Goal: Book appointment/travel/reservation

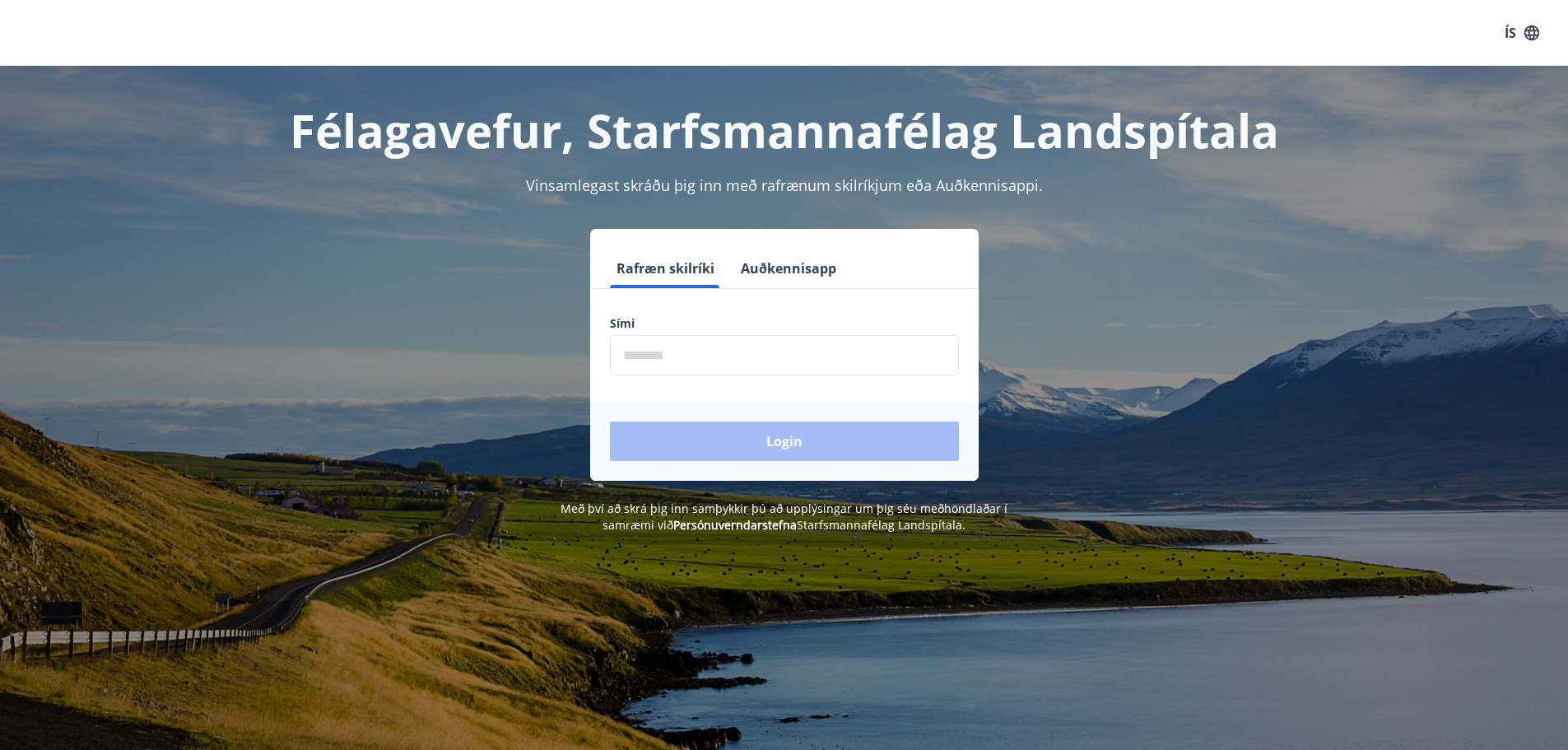
click at [688, 364] on input "phone" at bounding box center [784, 355] width 349 height 40
type input "********"
click at [725, 445] on button "Login" at bounding box center [784, 441] width 349 height 39
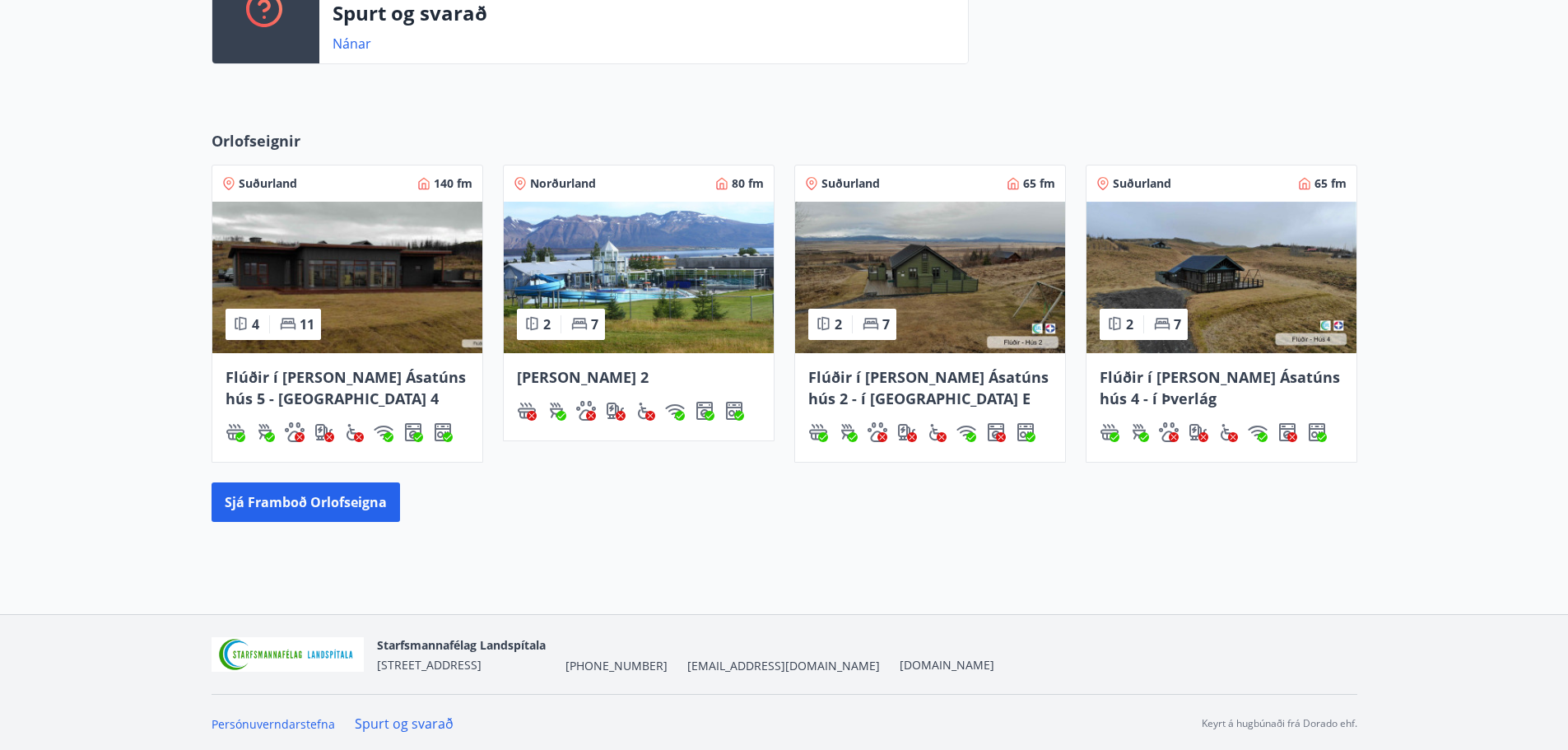
scroll to position [509, 0]
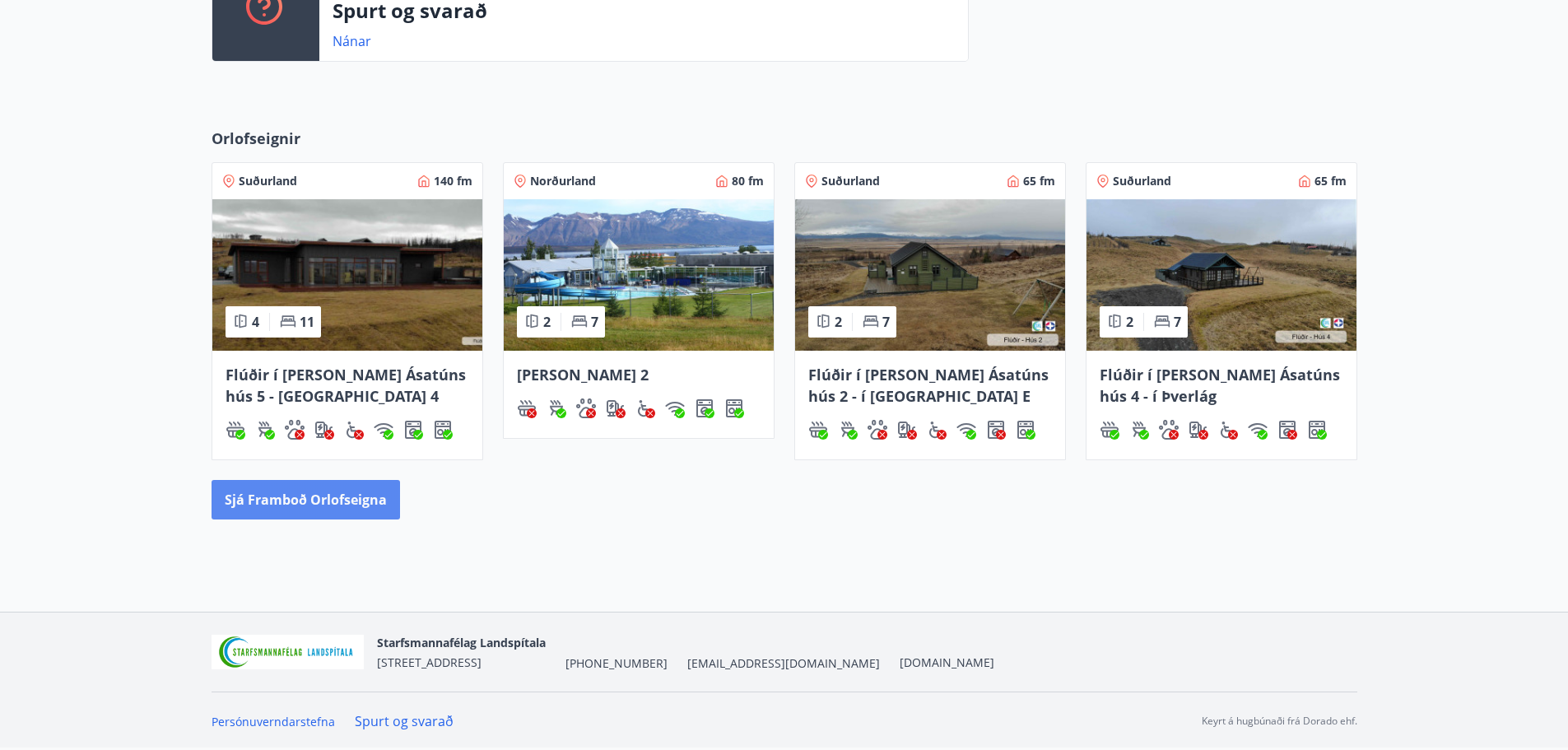
click at [350, 491] on button "Sjá framboð orlofseigna" at bounding box center [306, 499] width 189 height 39
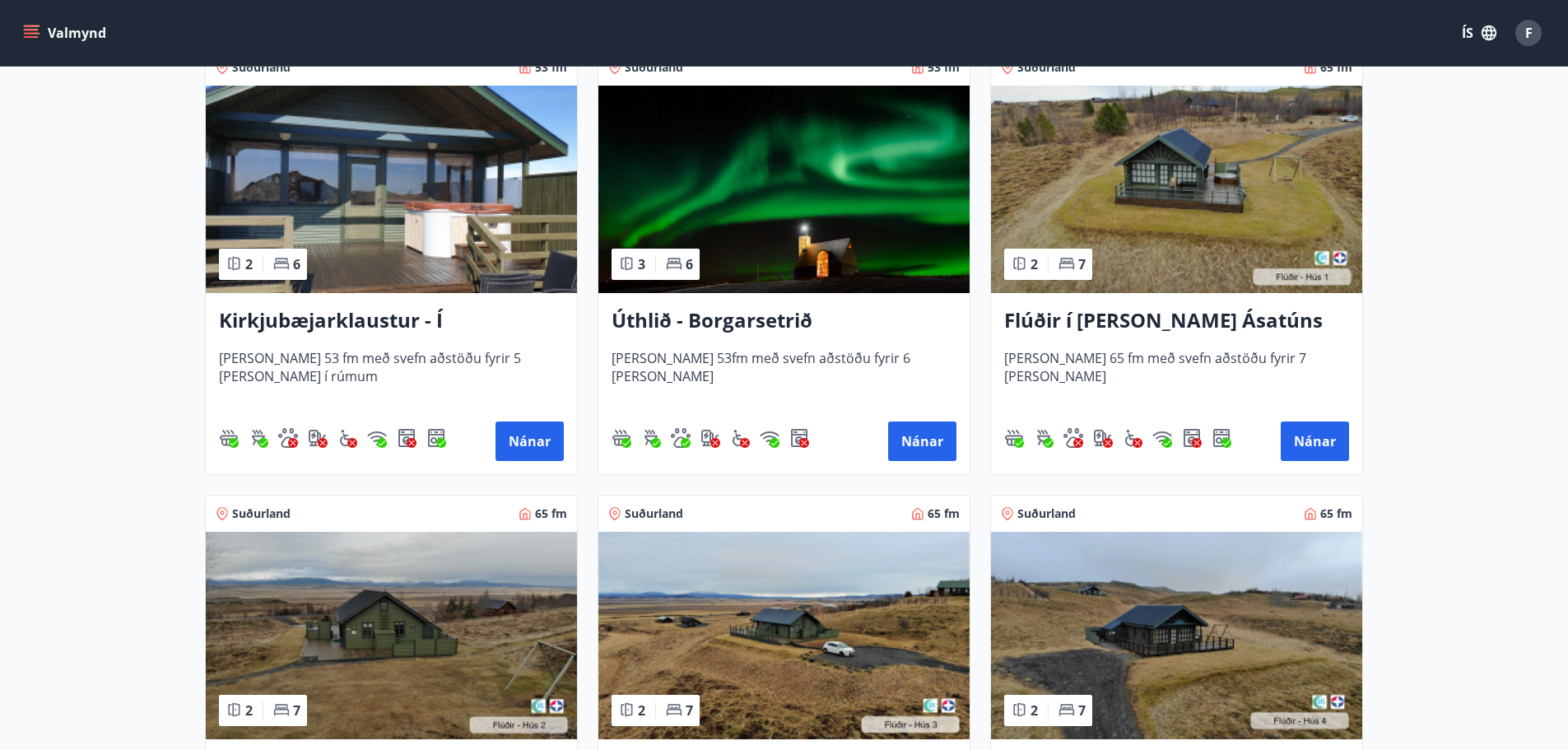
scroll to position [412, 0]
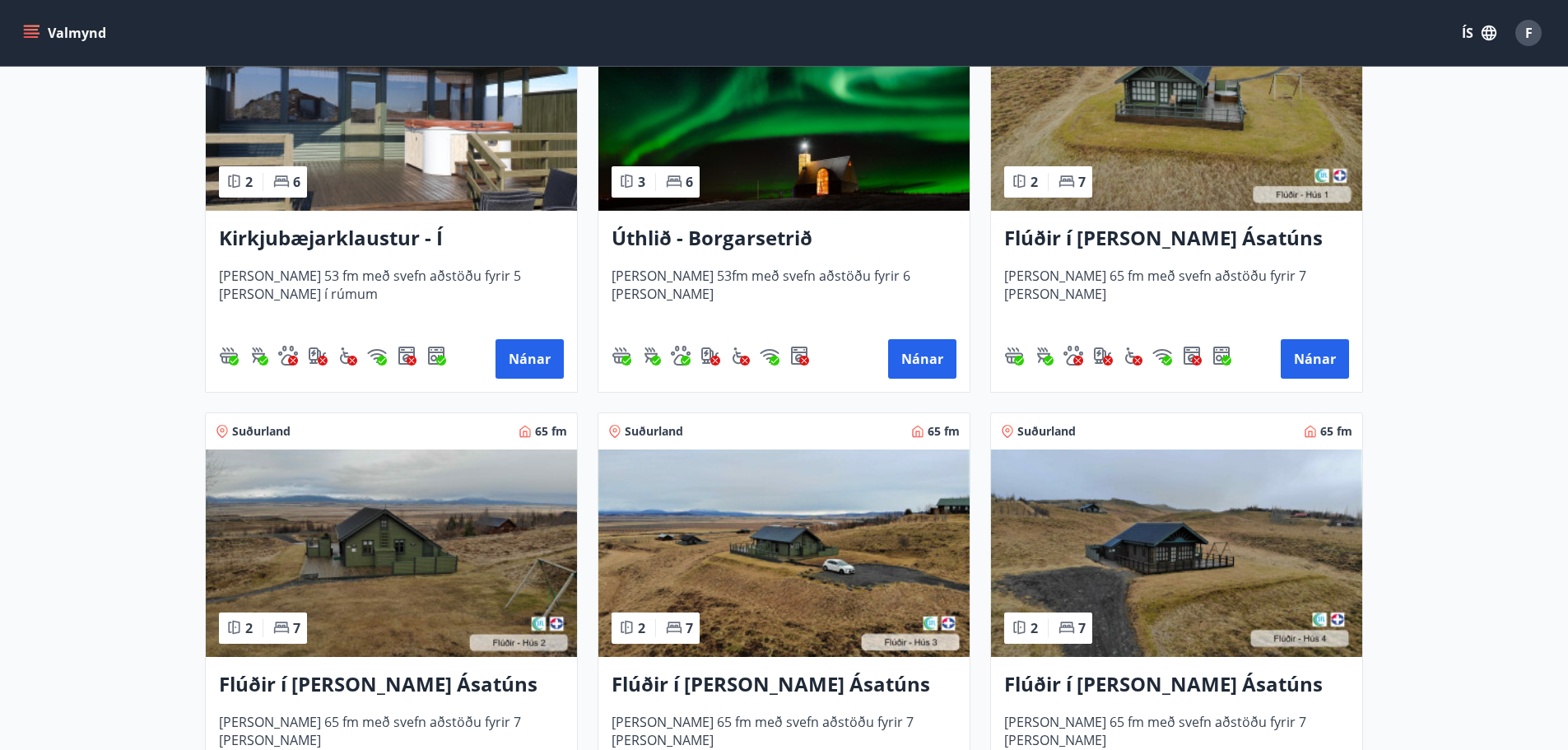
click at [1151, 560] on img at bounding box center [1176, 553] width 371 height 207
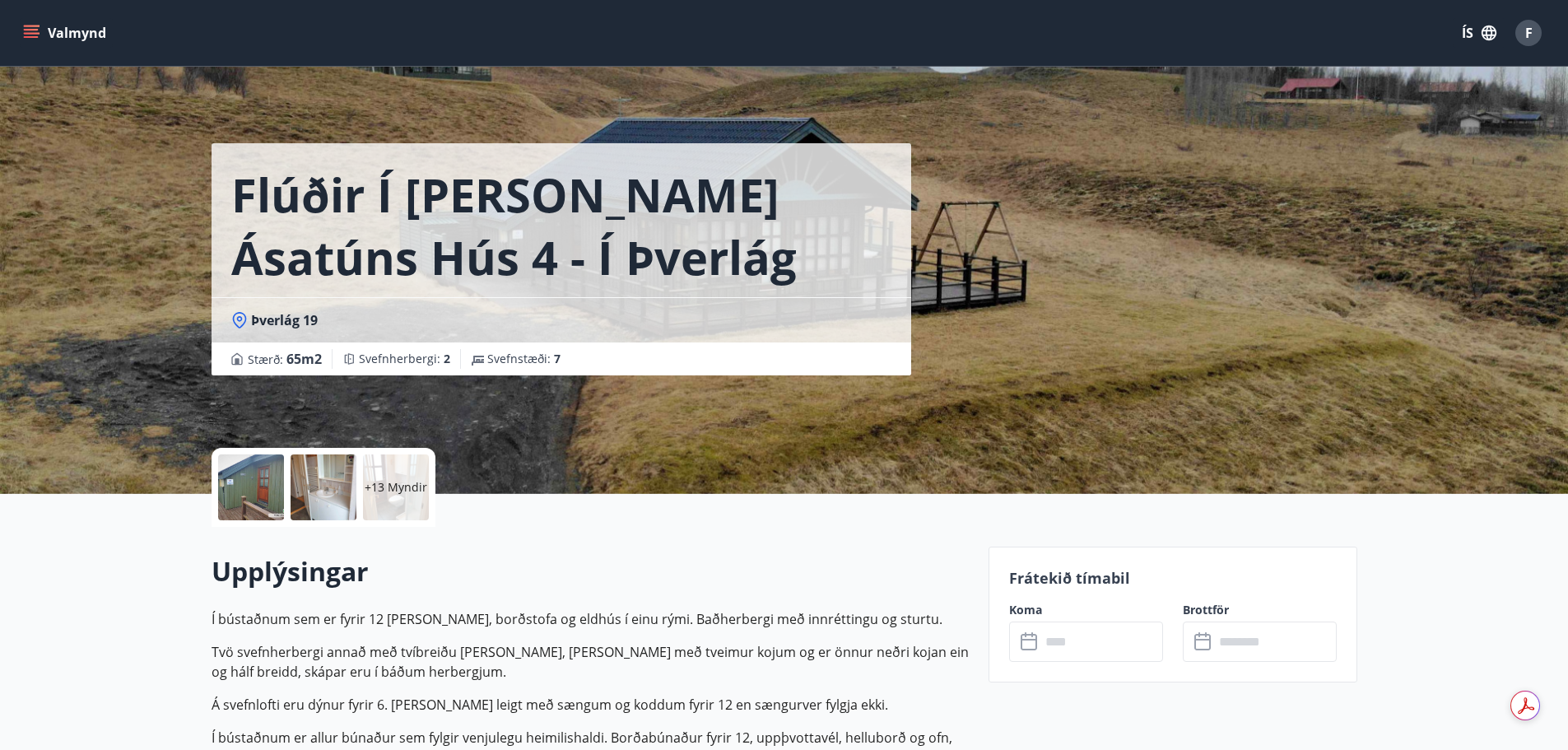
click at [256, 473] on div at bounding box center [251, 488] width 66 height 66
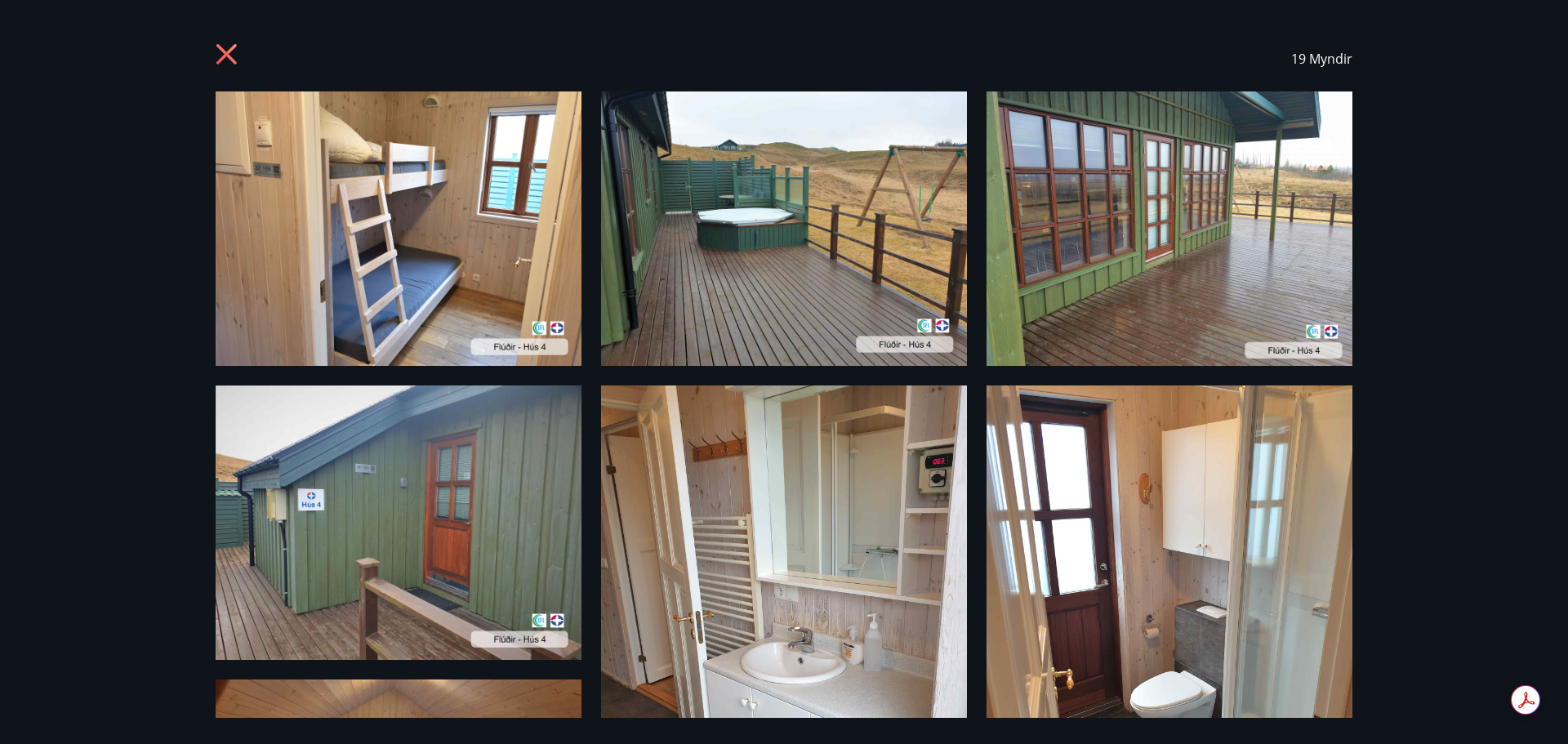
click at [231, 47] on icon at bounding box center [228, 56] width 26 height 26
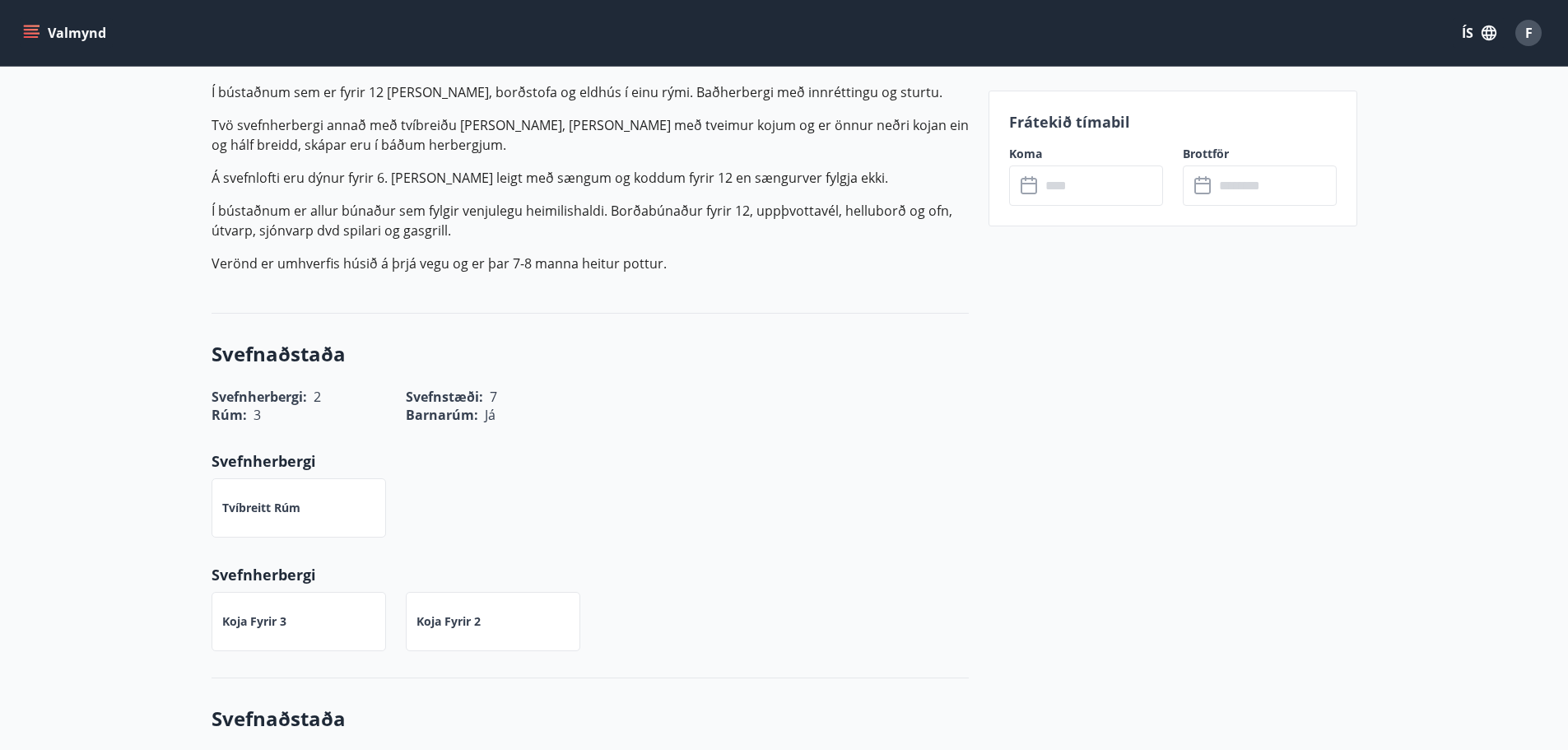
scroll to position [494, 0]
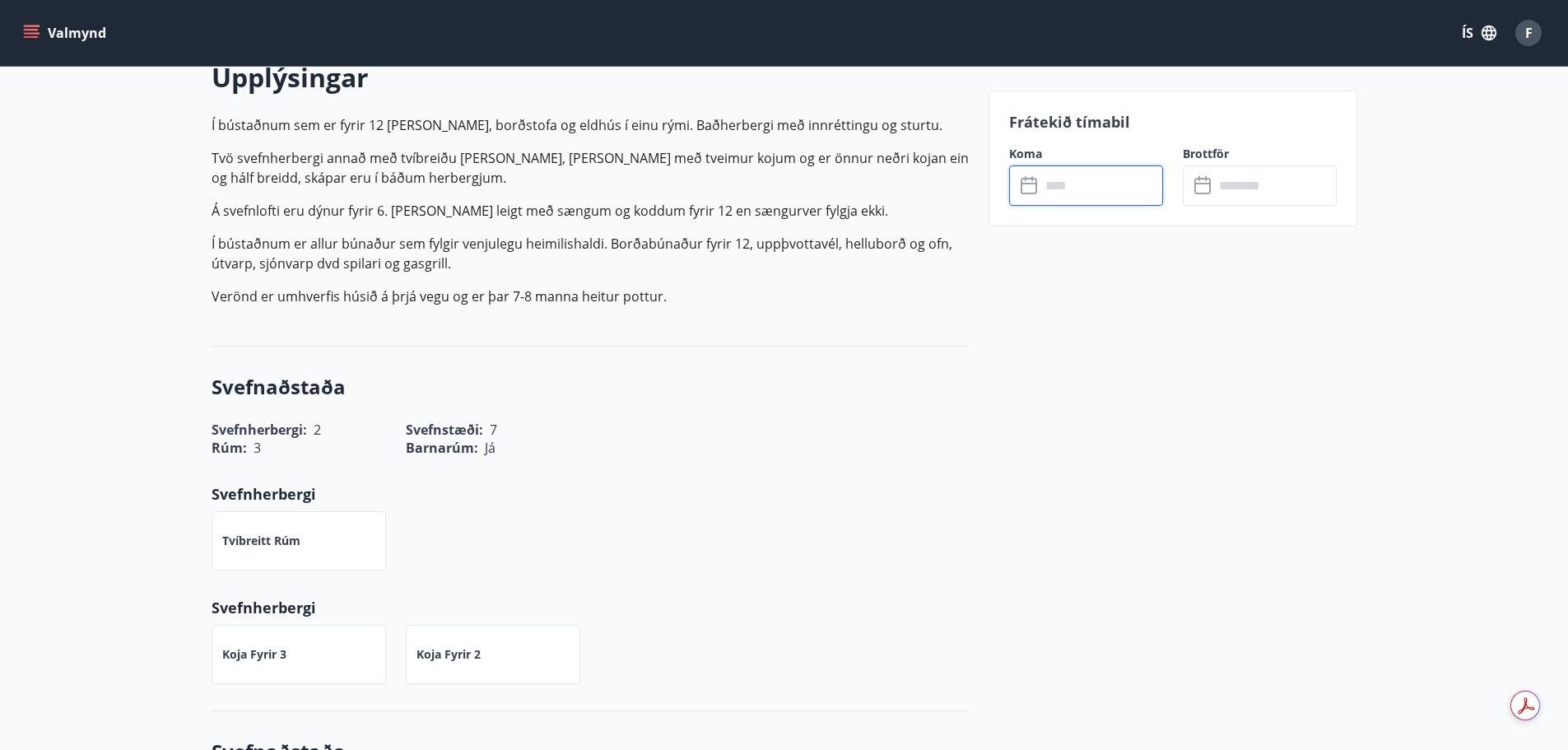
click at [1070, 193] on input "text" at bounding box center [1102, 185] width 123 height 40
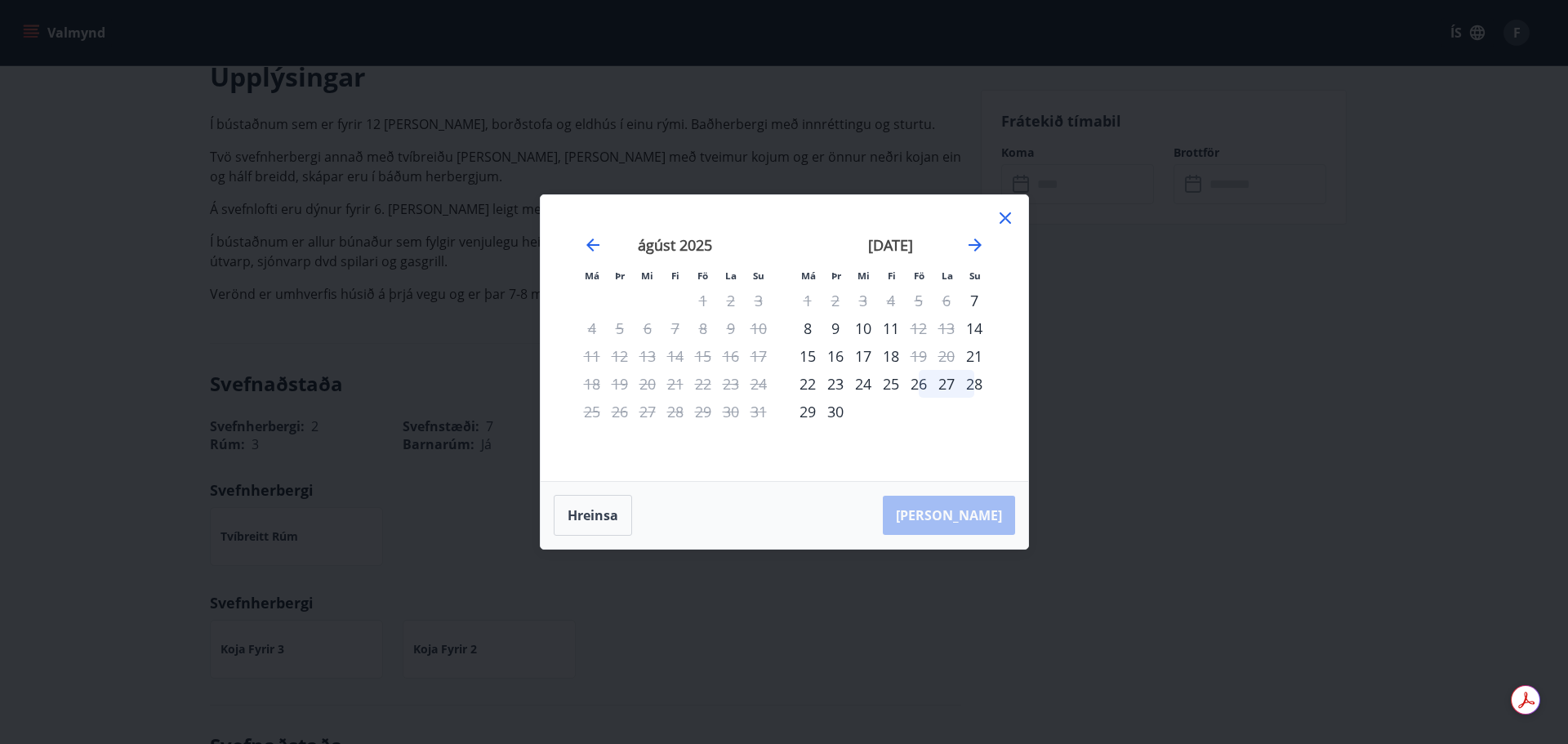
click at [890, 325] on div "11" at bounding box center [890, 328] width 28 height 28
drag, startPoint x: 1005, startPoint y: 214, endPoint x: 990, endPoint y: 226, distance: 19.2
click at [1006, 214] on icon at bounding box center [1005, 218] width 20 height 20
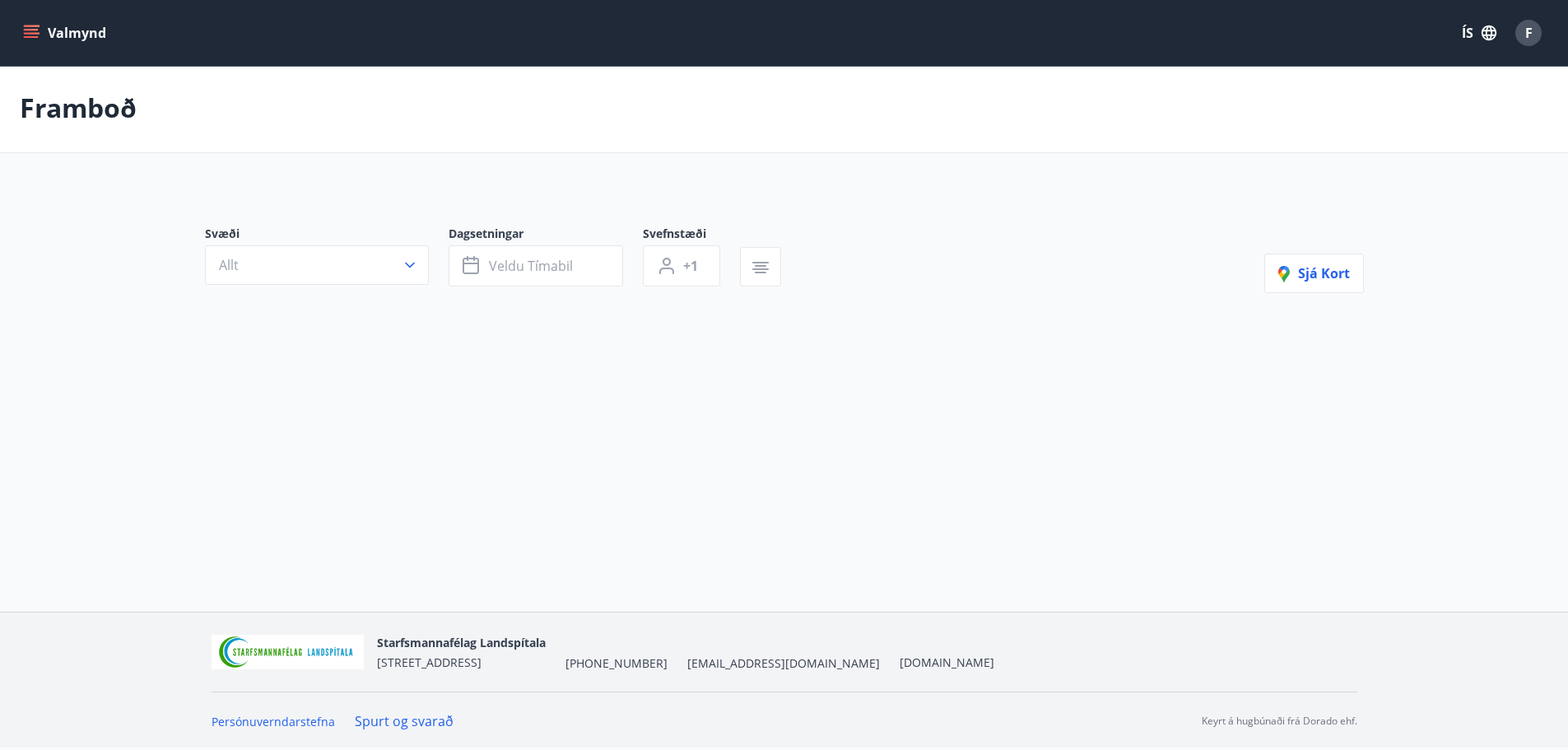
scroll to position [3, 0]
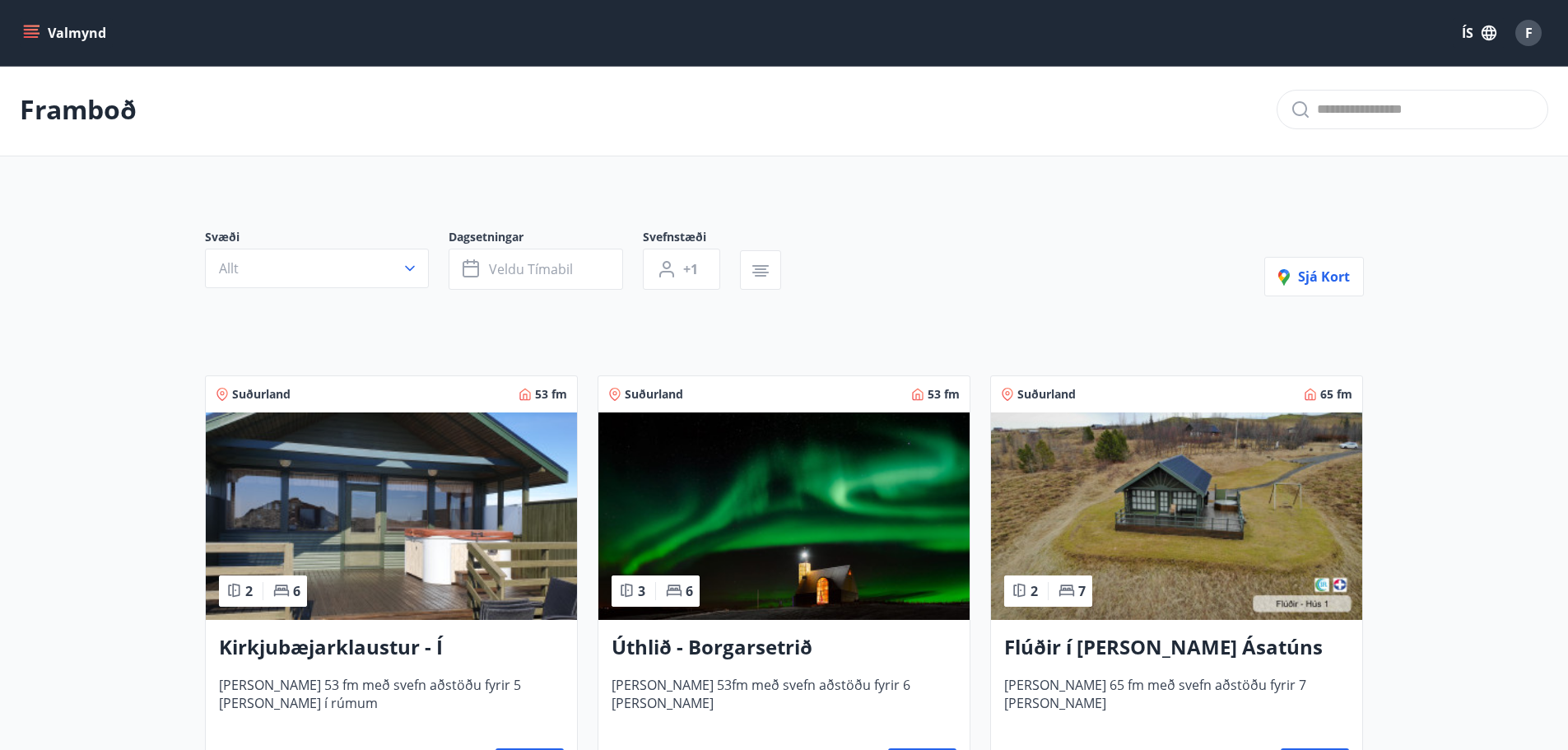
click at [1188, 487] on img at bounding box center [1176, 516] width 371 height 207
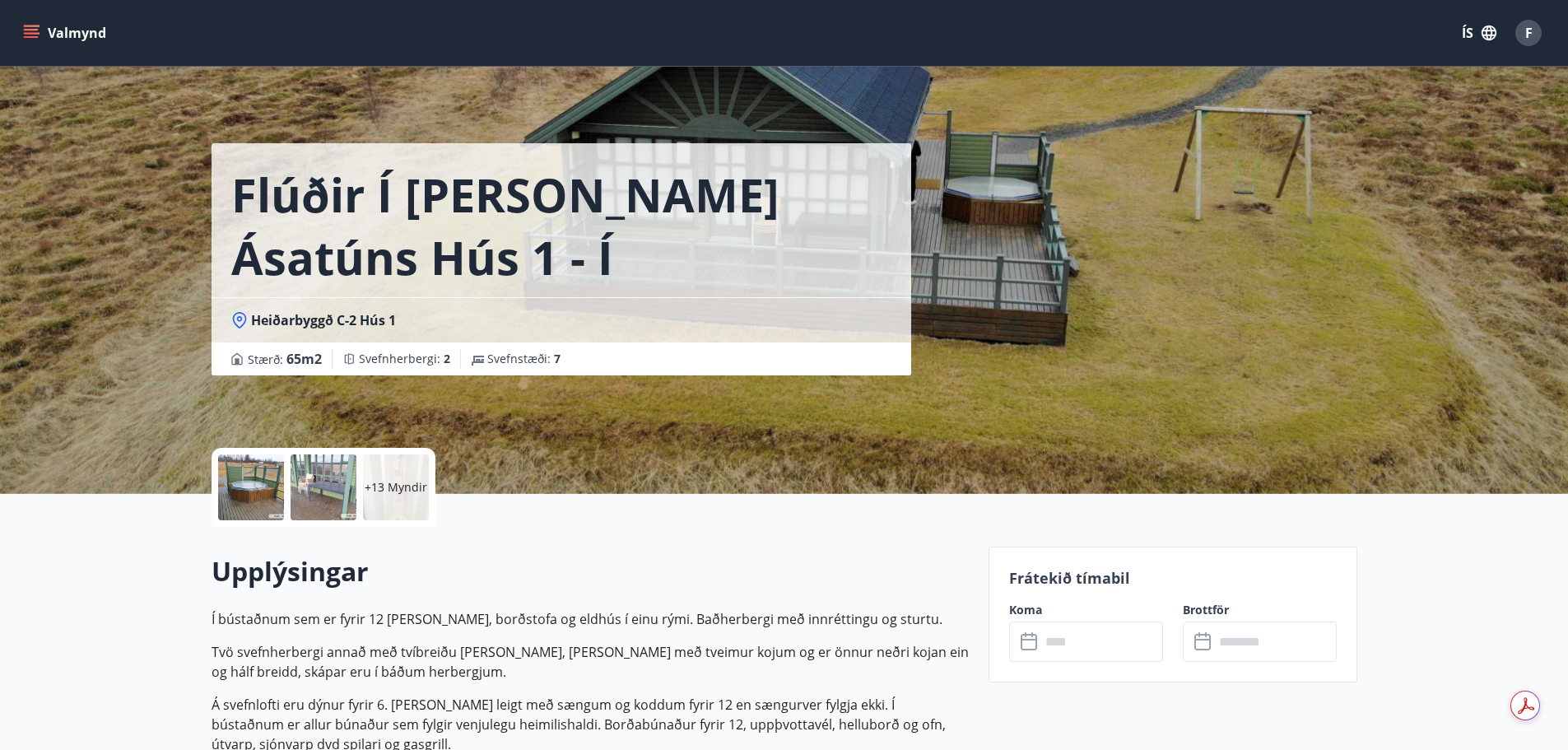
click at [247, 473] on div at bounding box center [251, 488] width 66 height 66
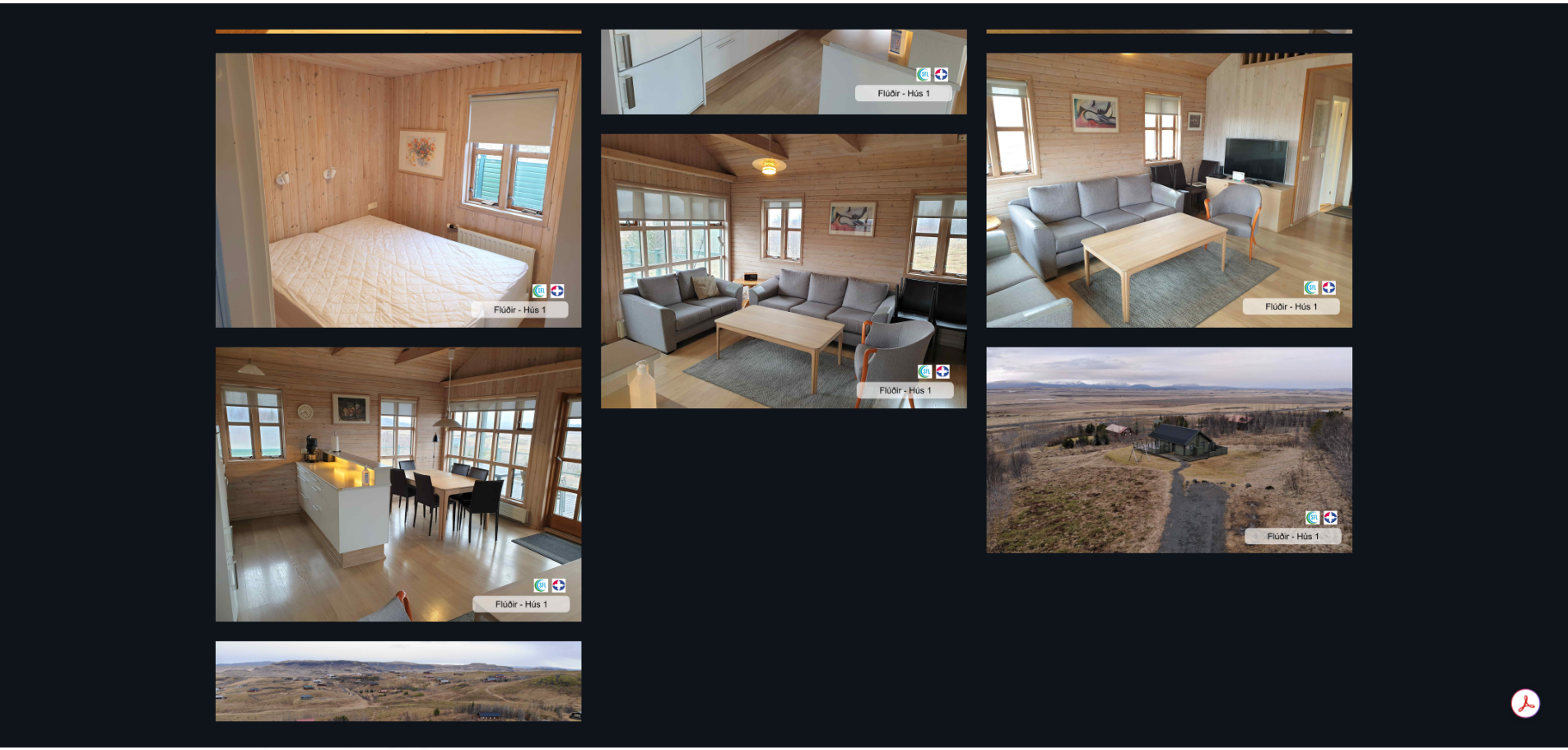
scroll to position [1789, 0]
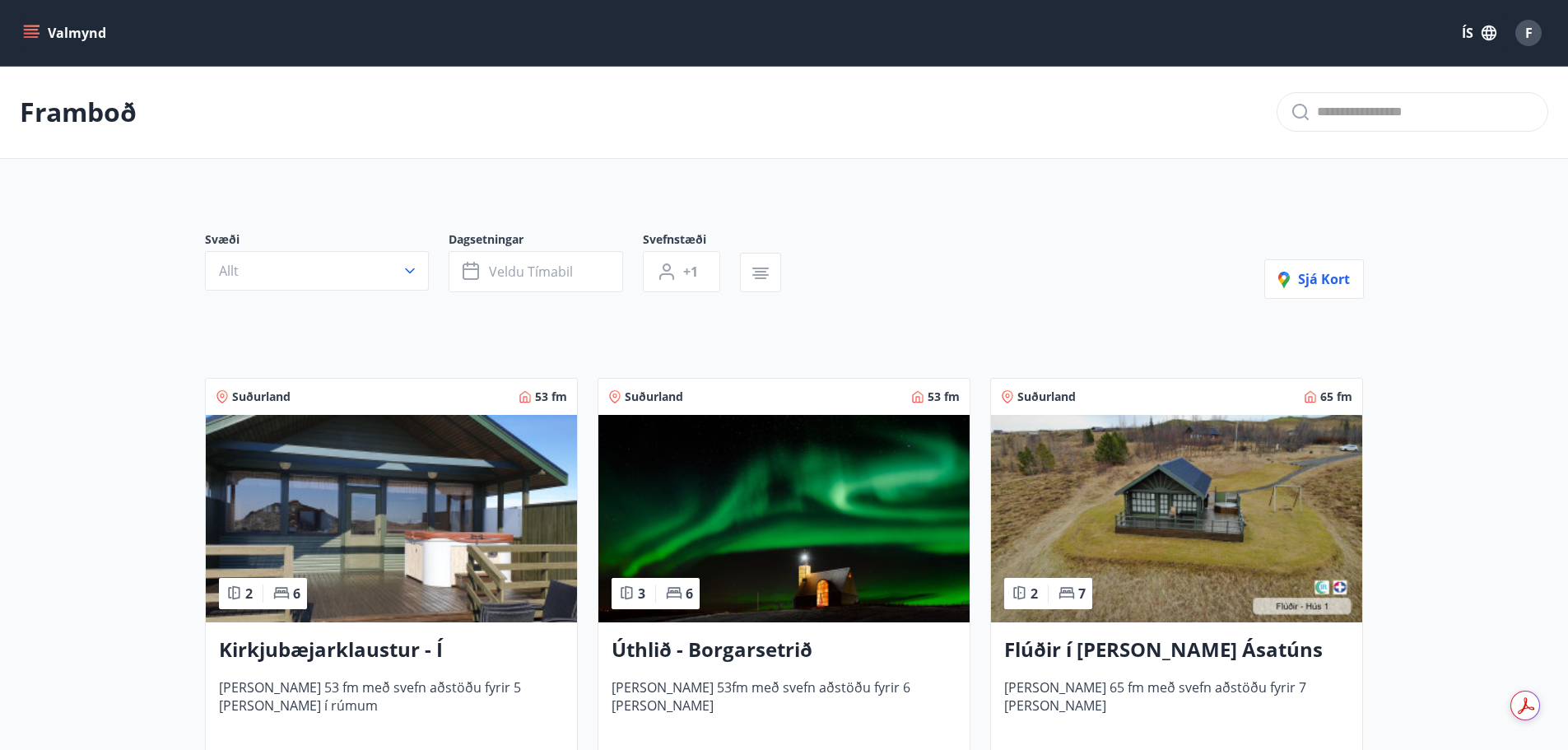
click at [1101, 524] on img at bounding box center [1176, 518] width 371 height 207
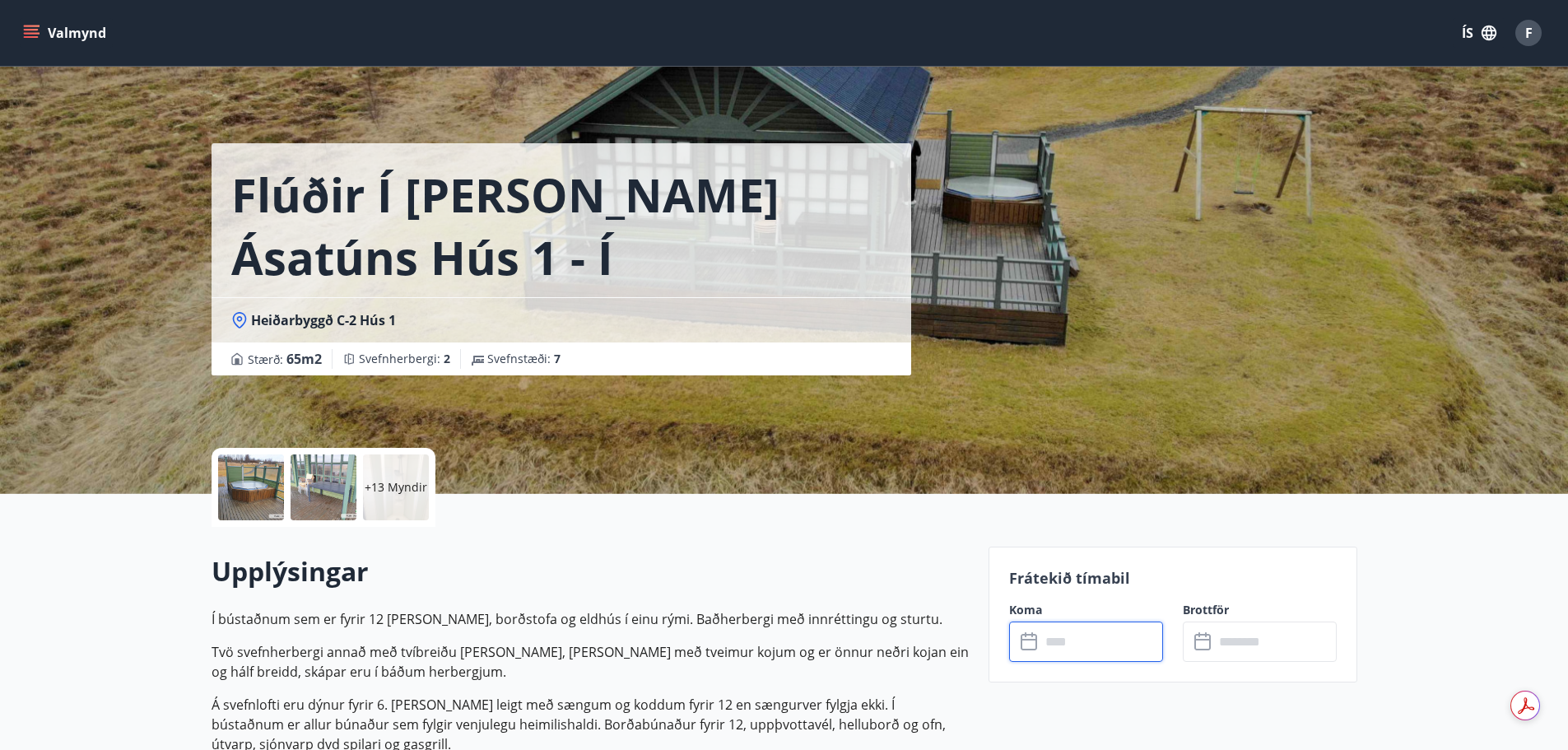
click at [1081, 640] on input "text" at bounding box center [1102, 642] width 123 height 40
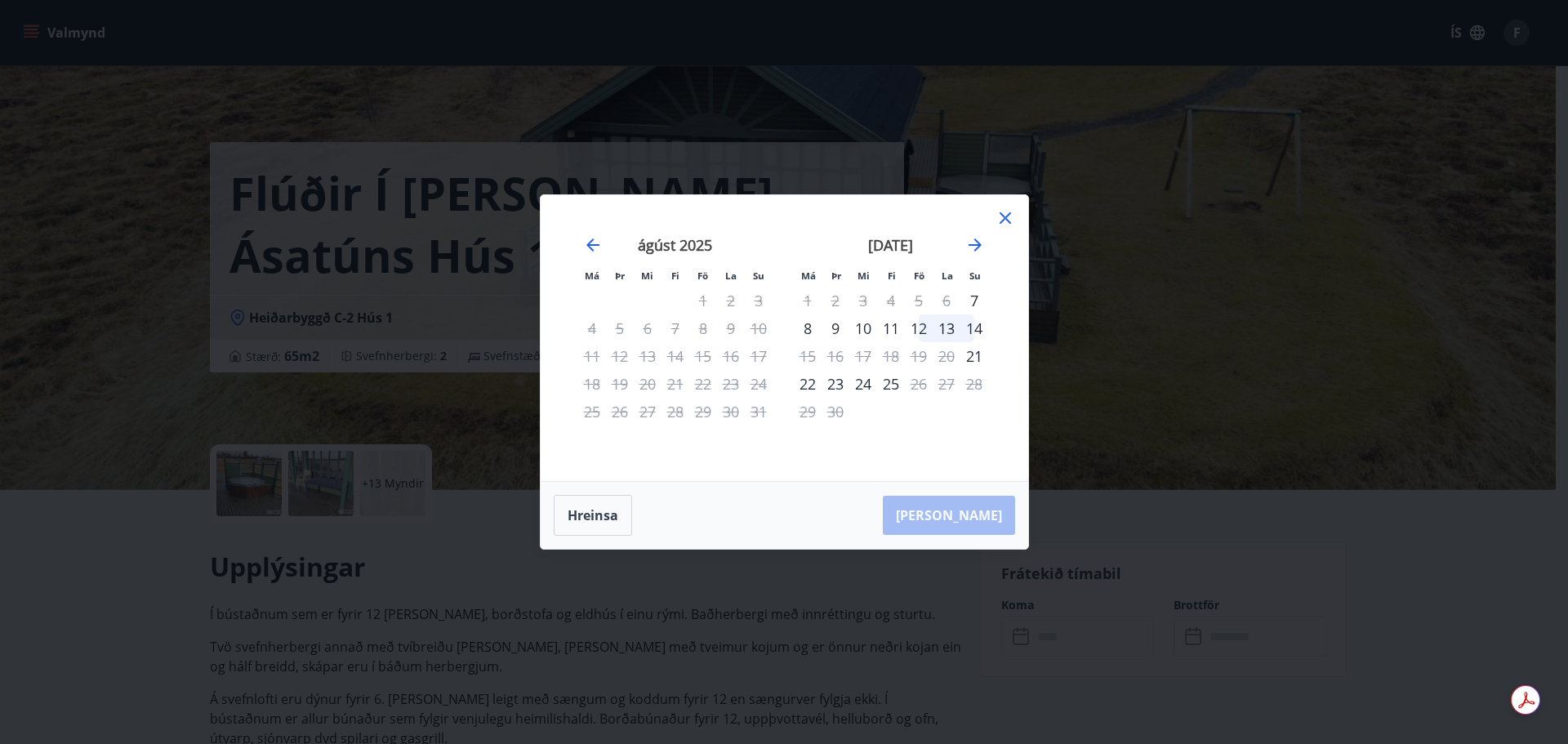
click at [890, 327] on div "11" at bounding box center [890, 328] width 28 height 28
click at [978, 327] on div "14" at bounding box center [974, 328] width 28 height 28
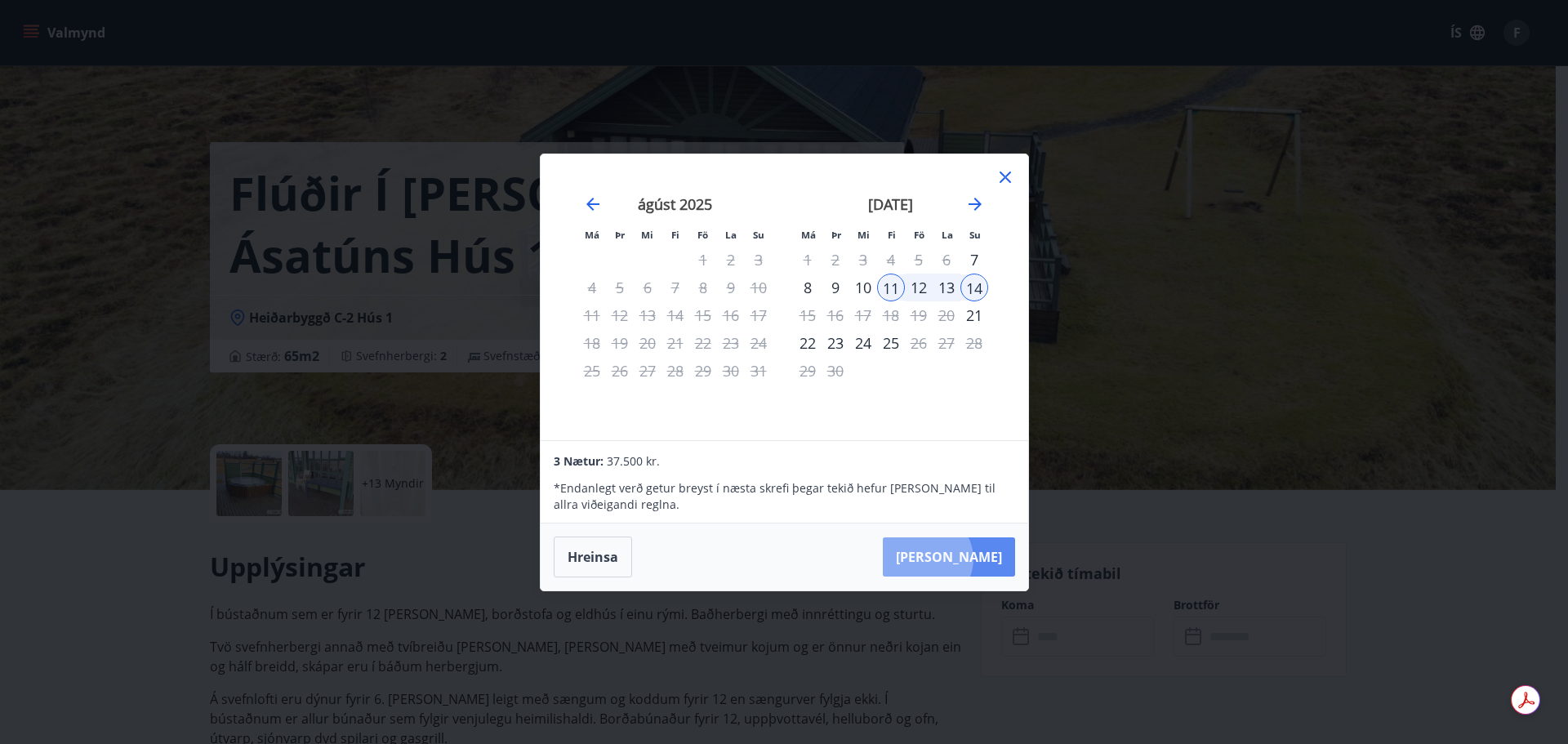
click at [978, 558] on button "Taka Frá" at bounding box center [948, 557] width 132 height 39
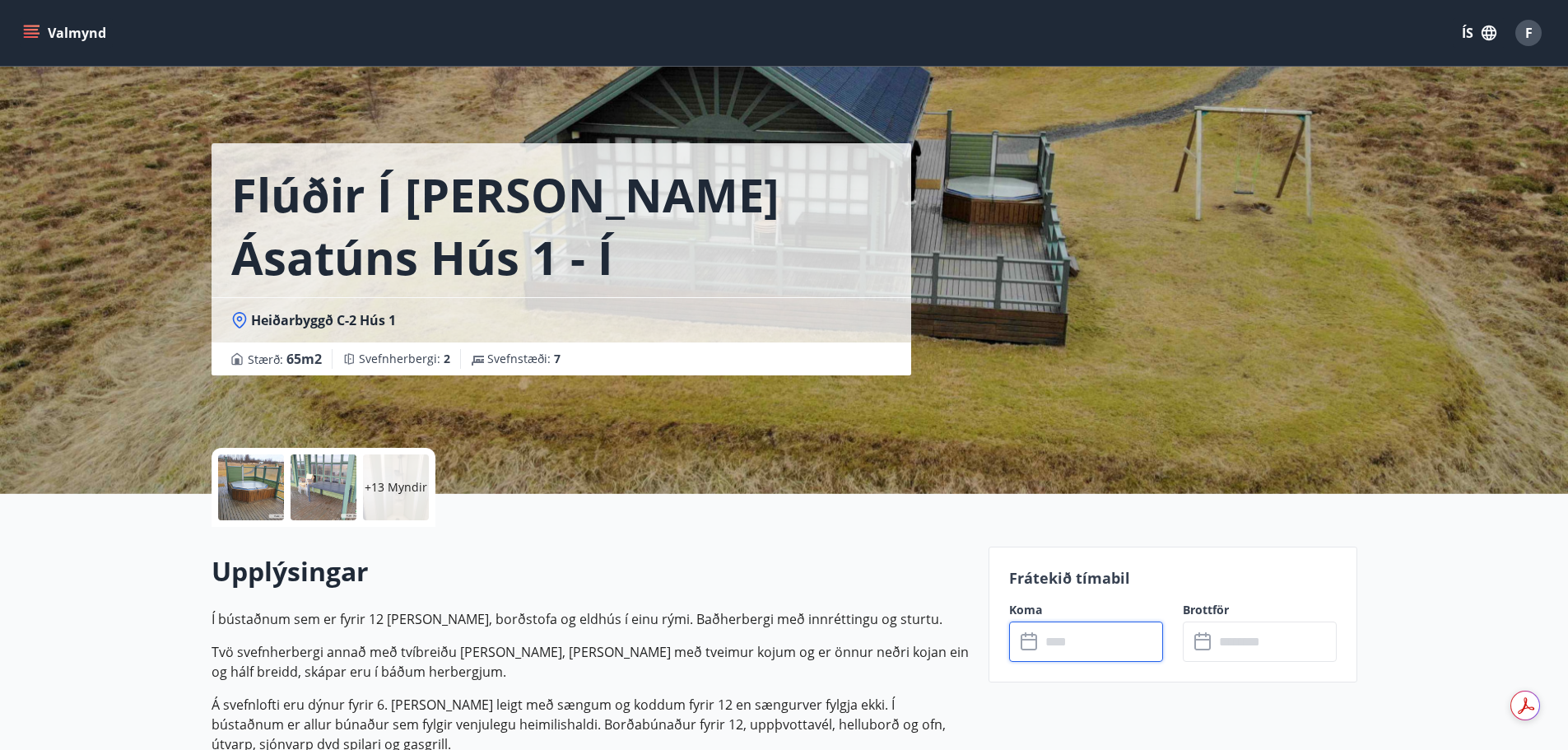
type input "******"
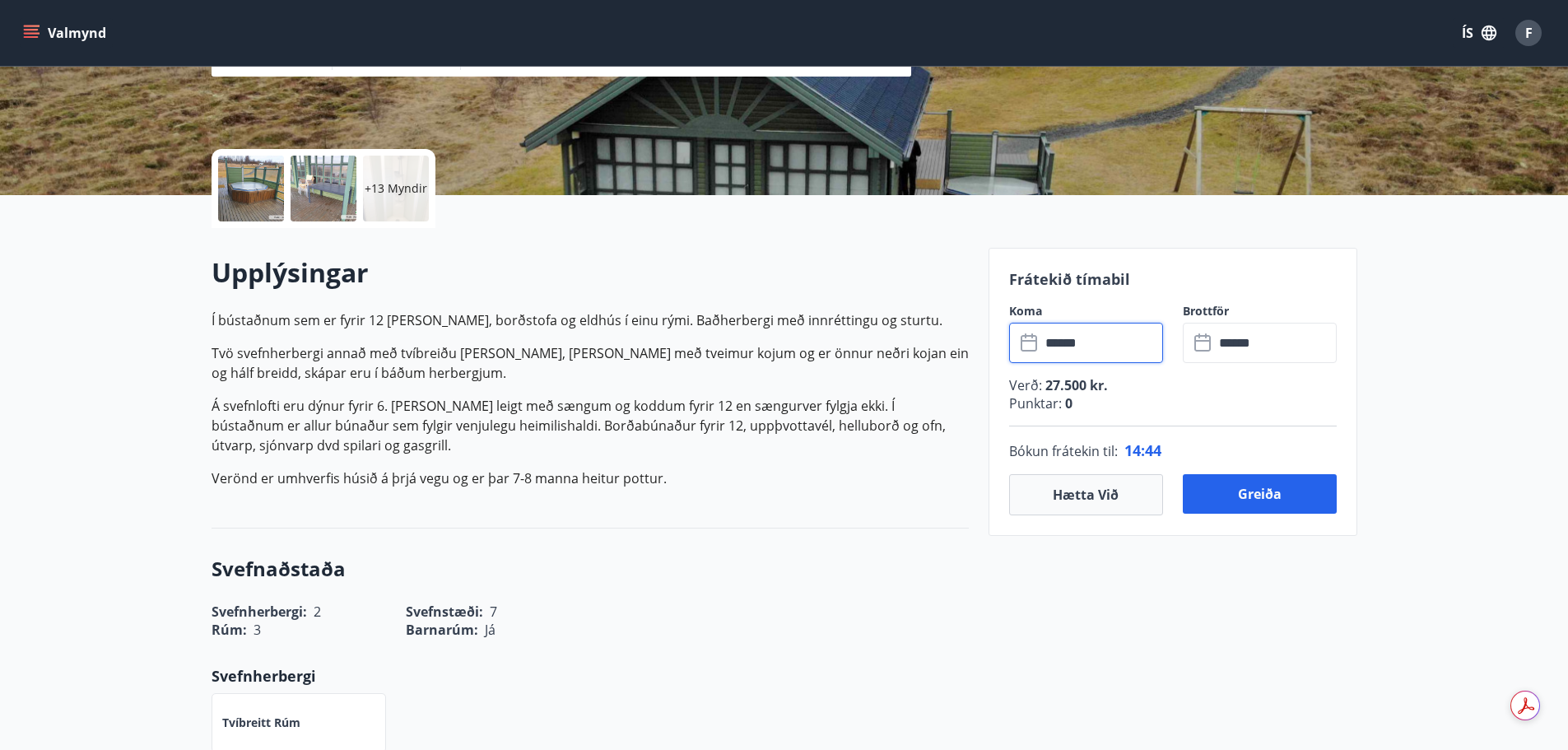
scroll to position [247, 0]
